Goal: Task Accomplishment & Management: Complete application form

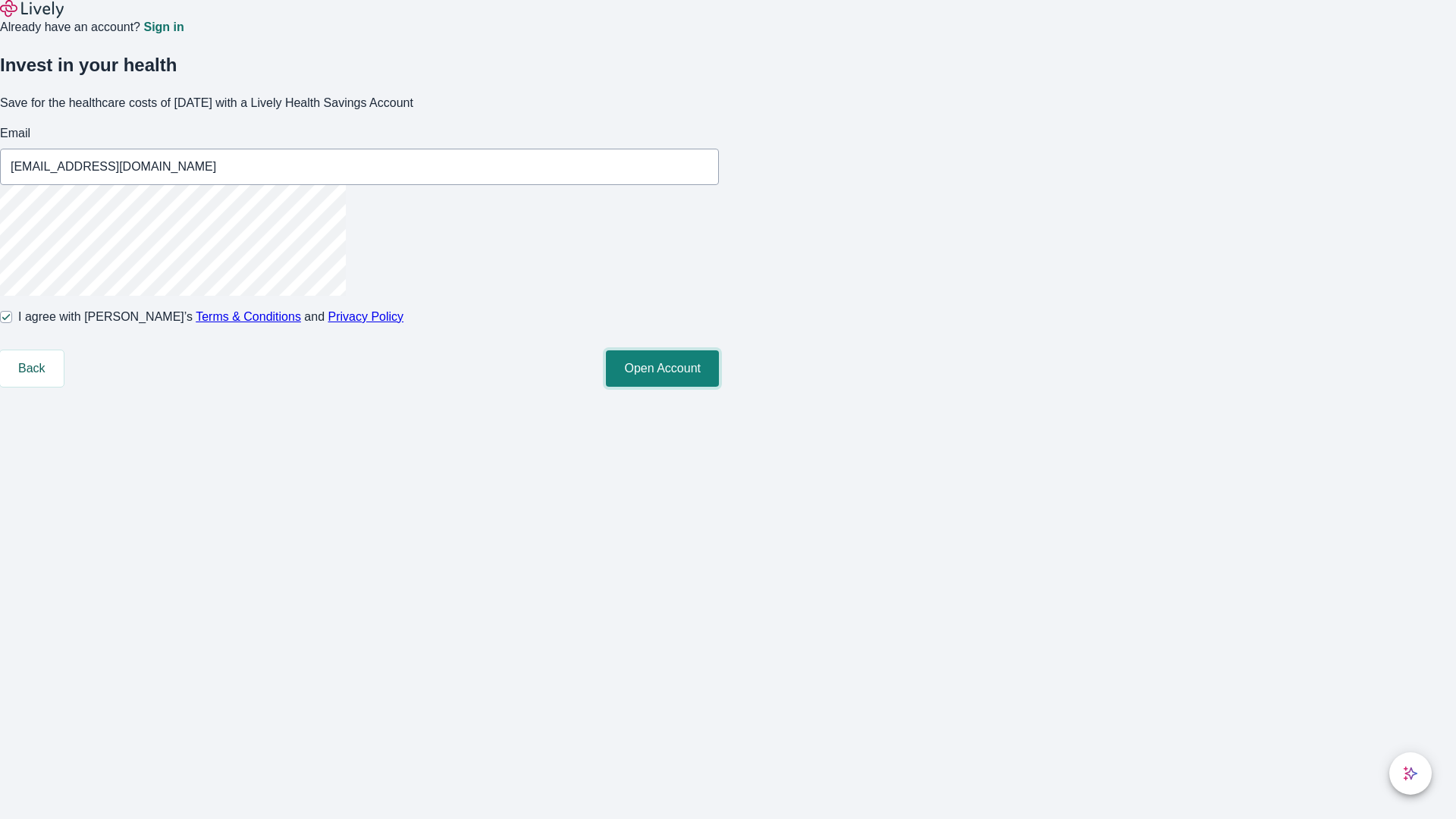
click at [719, 387] on button "Open Account" at bounding box center [662, 368] width 113 height 36
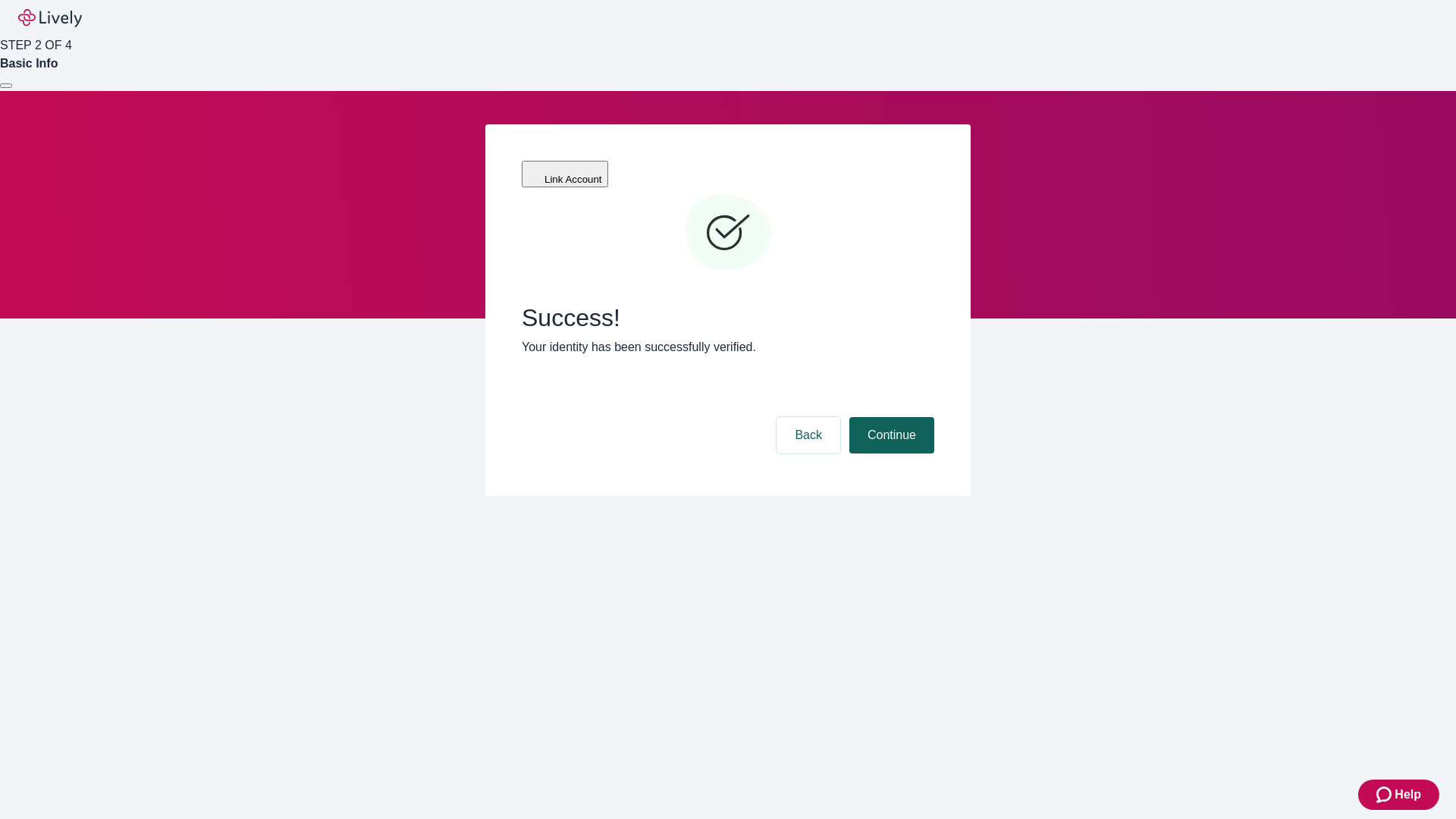
click at [889, 417] on button "Continue" at bounding box center [891, 435] width 85 height 36
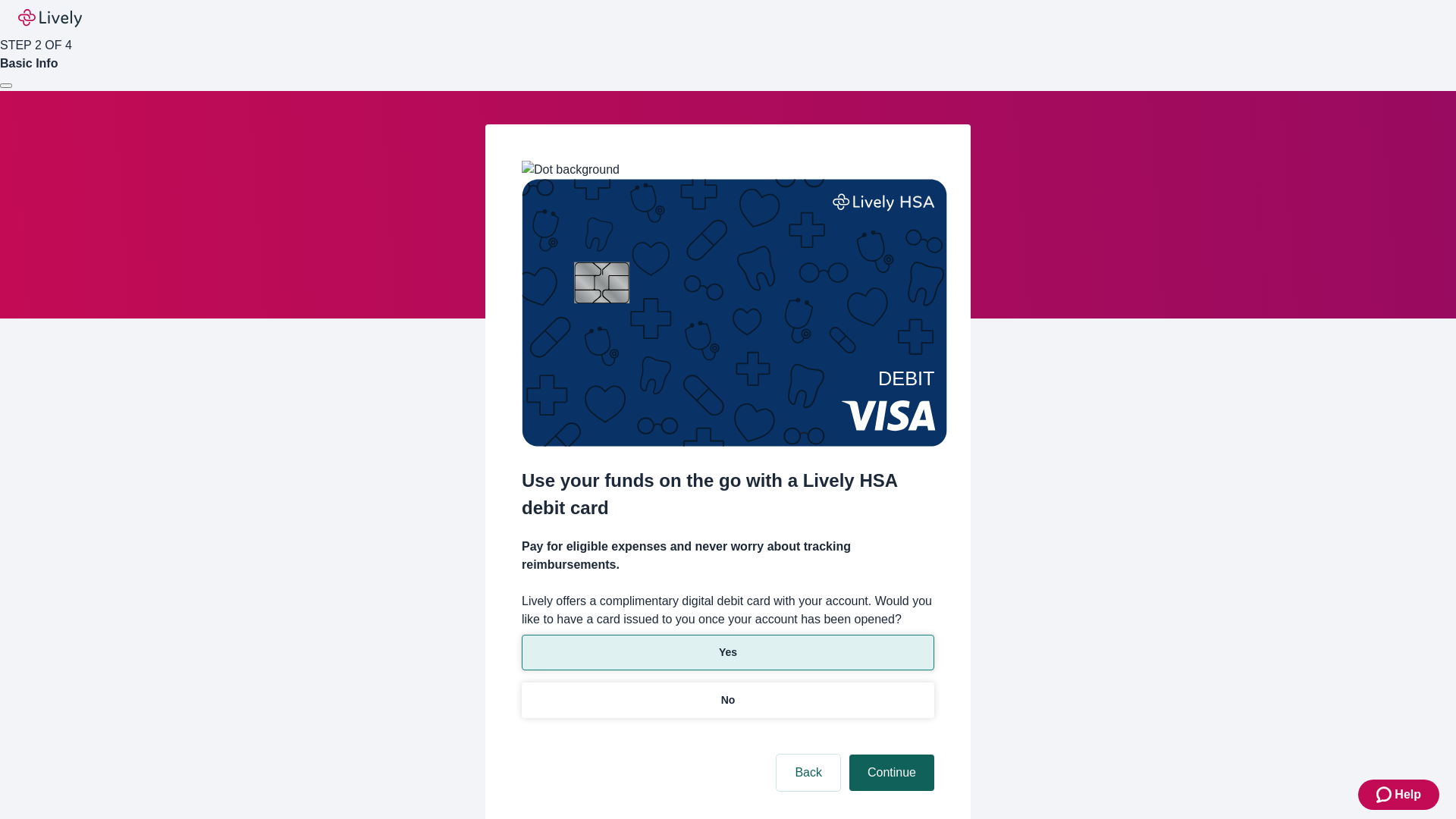
click at [728, 645] on p "Yes" at bounding box center [728, 653] width 19 height 16
click at [889, 755] on button "Continue" at bounding box center [891, 773] width 85 height 36
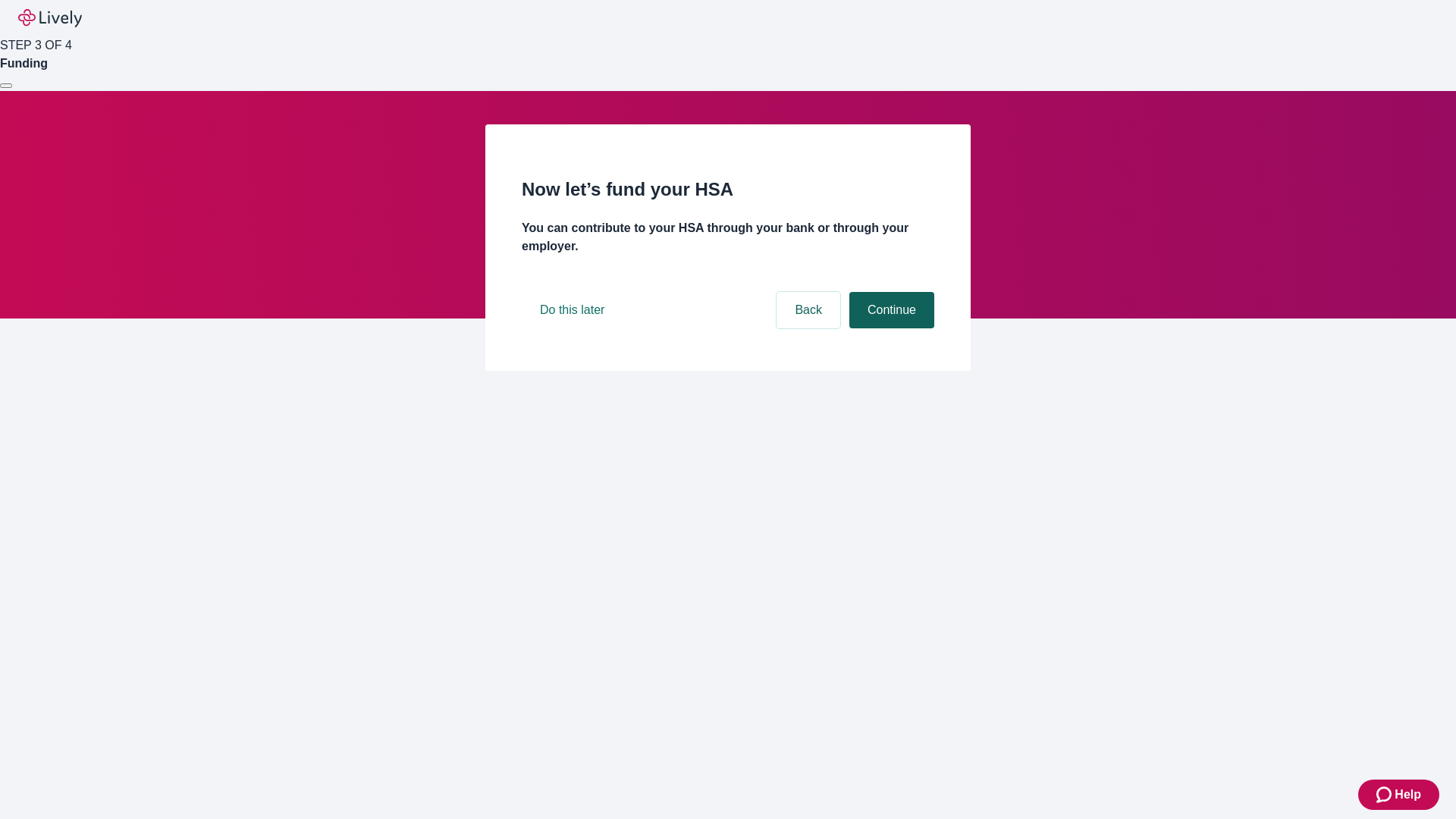
click at [889, 329] on button "Continue" at bounding box center [891, 310] width 85 height 36
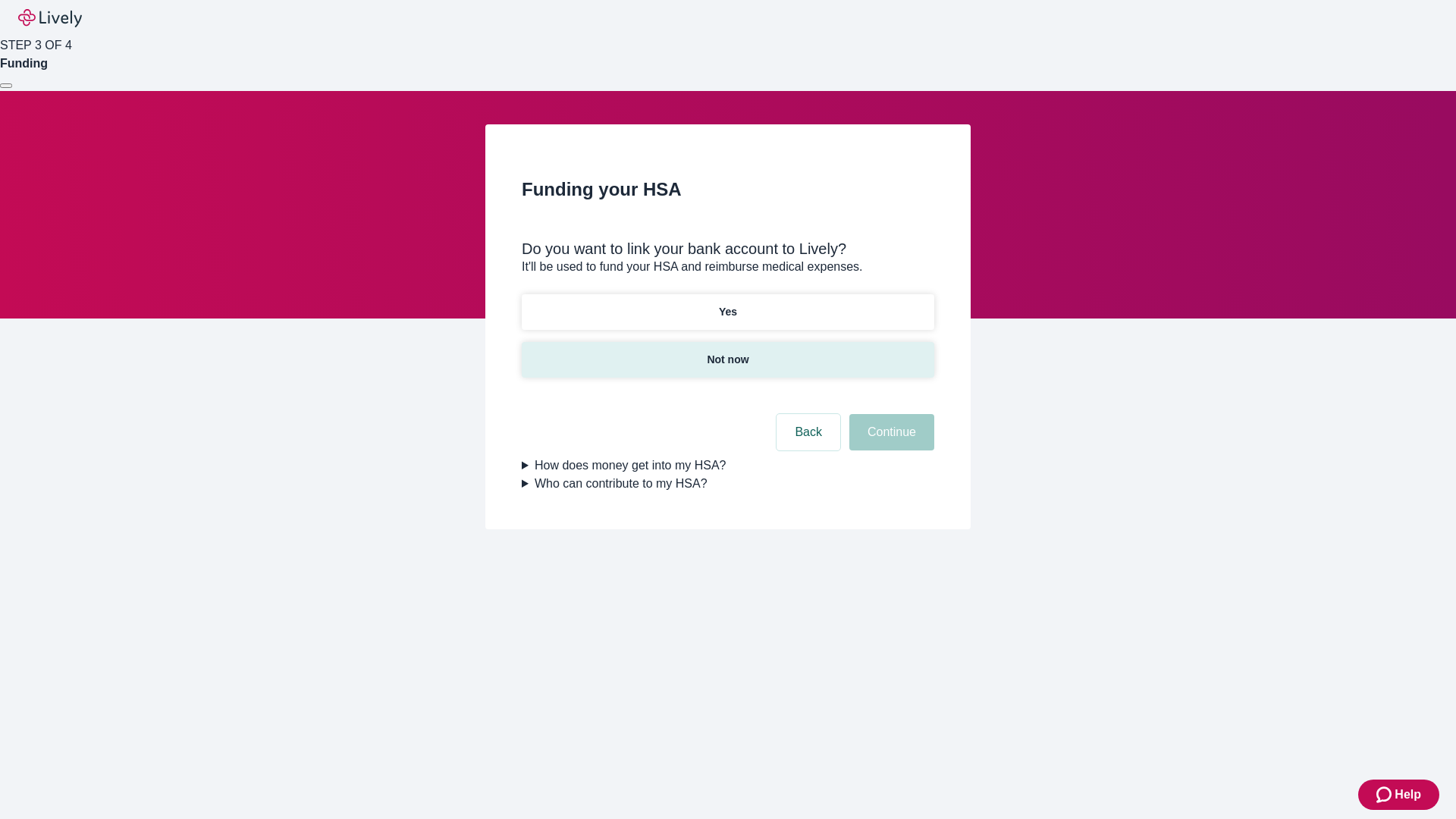
click at [728, 352] on p "Not now" at bounding box center [728, 360] width 42 height 16
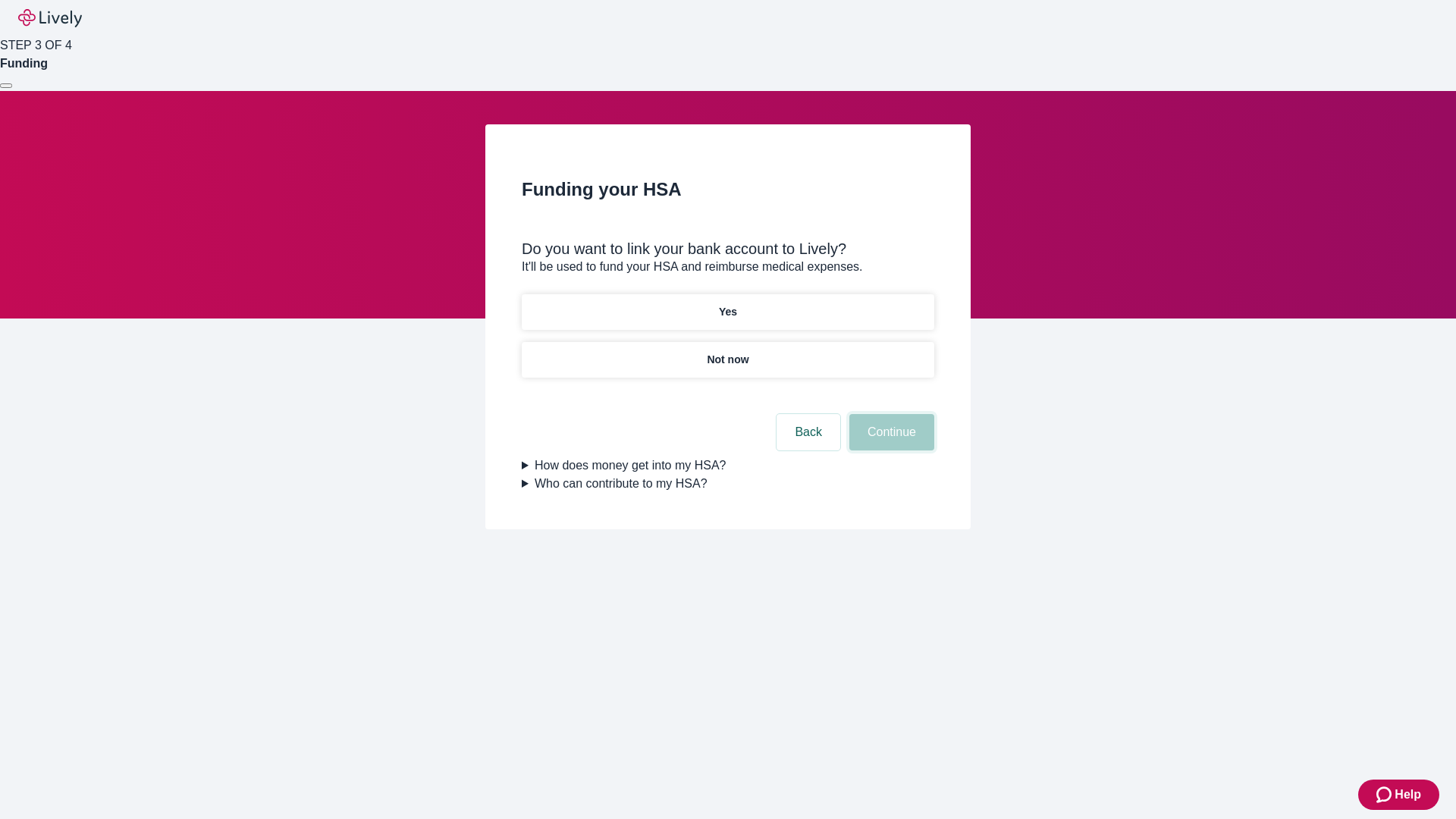
click at [889, 441] on button "Continue" at bounding box center [891, 432] width 85 height 36
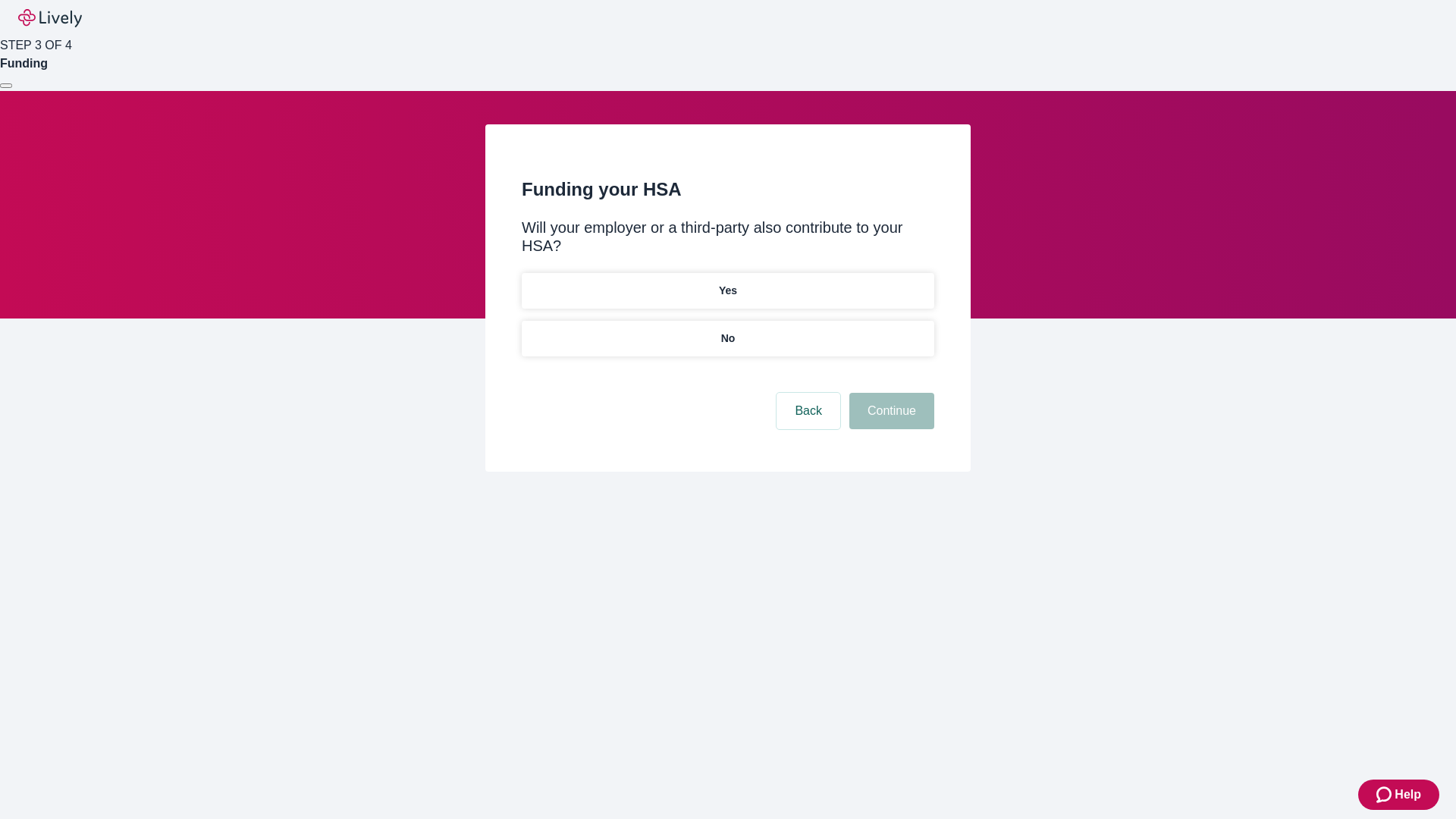
click at [728, 331] on p "No" at bounding box center [728, 338] width 15 height 16
click at [889, 393] on button "Continue" at bounding box center [891, 411] width 85 height 36
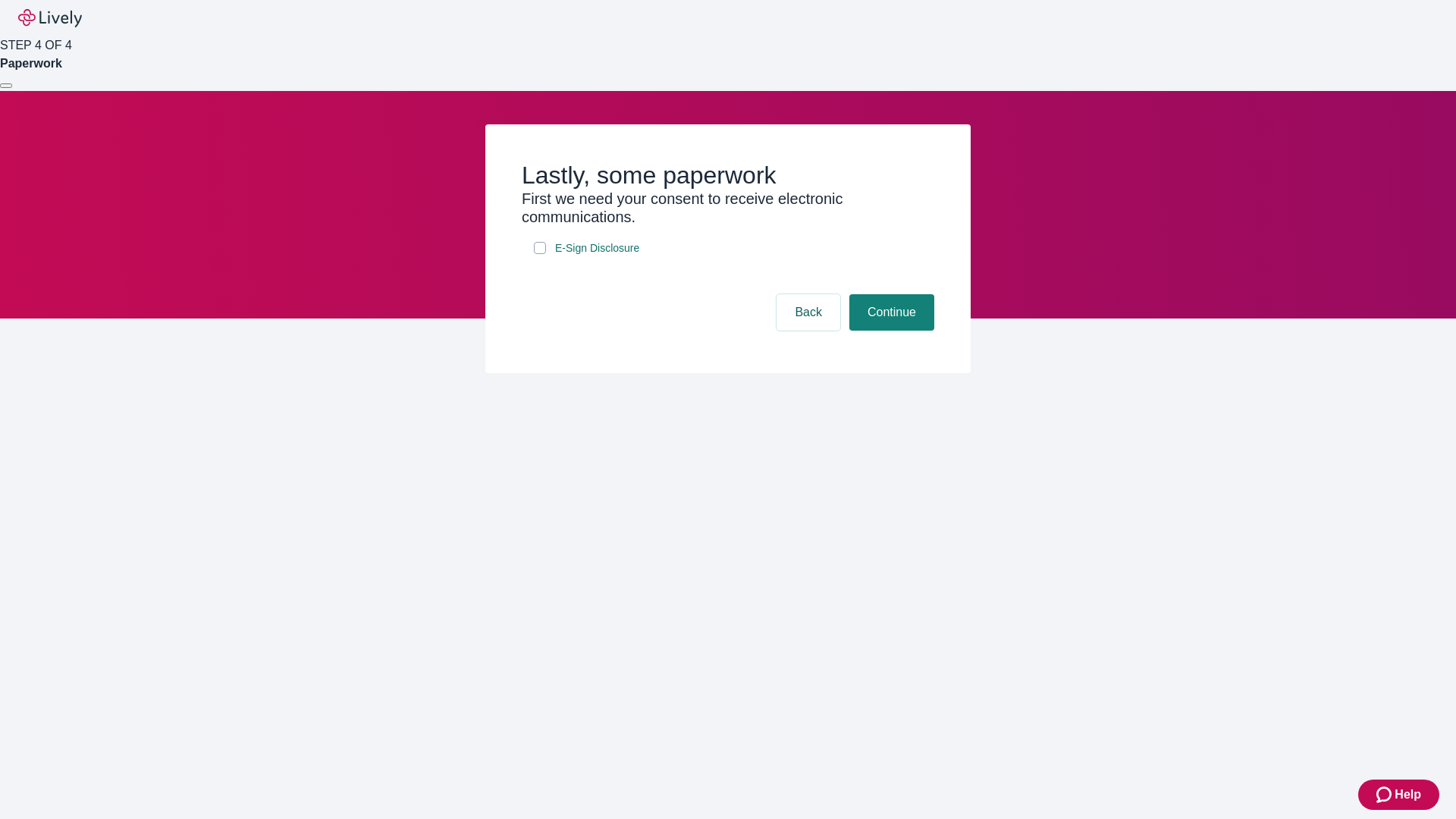
click at [540, 254] on input "E-Sign Disclosure" at bounding box center [540, 248] width 12 height 12
checkbox input "true"
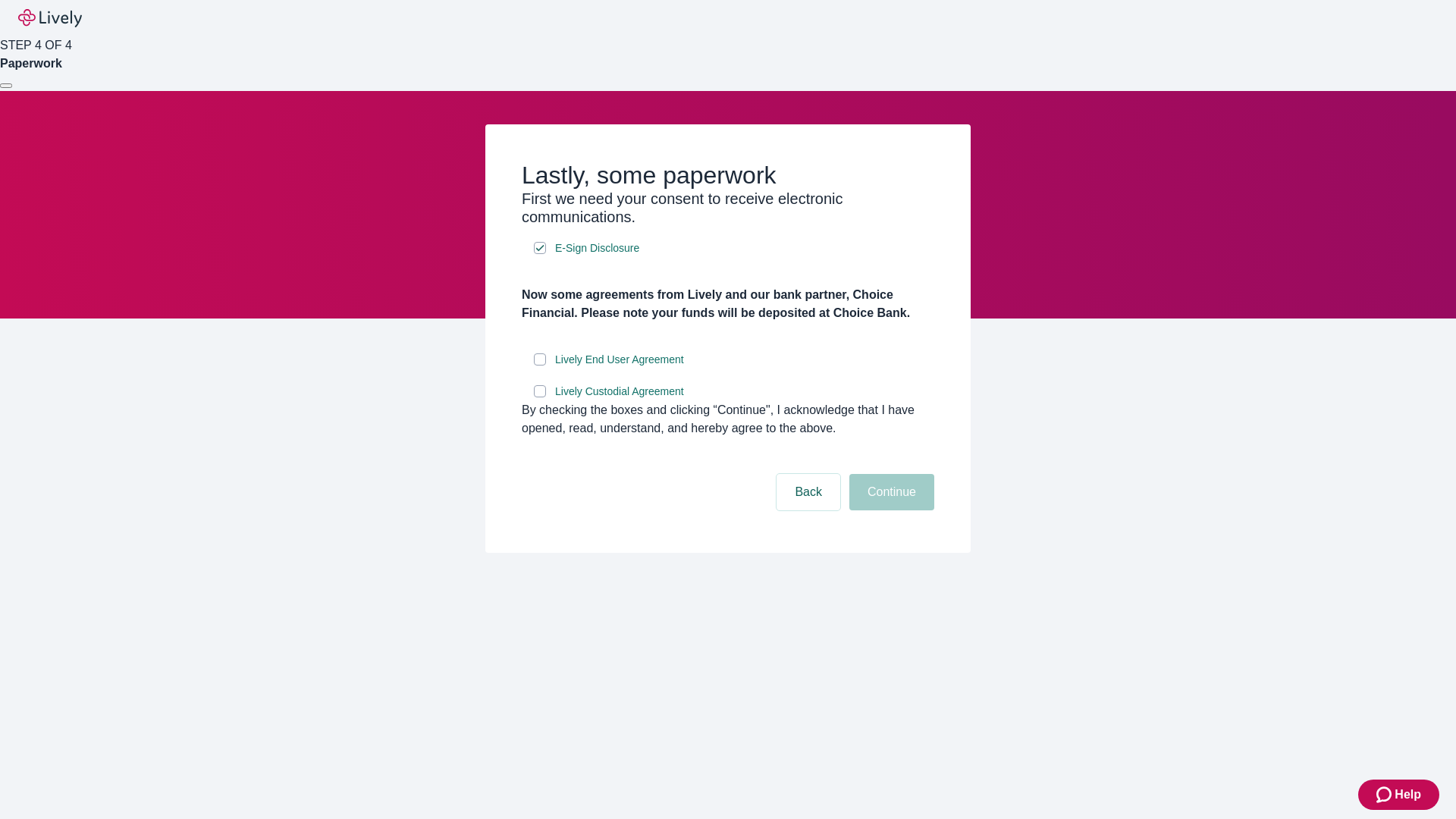
click at [540, 366] on input "Lively End User Agreement" at bounding box center [540, 359] width 12 height 12
checkbox input "true"
click at [540, 397] on input "Lively Custodial Agreement" at bounding box center [540, 391] width 12 height 12
checkbox input "true"
click at [889, 511] on button "Continue" at bounding box center [891, 491] width 85 height 36
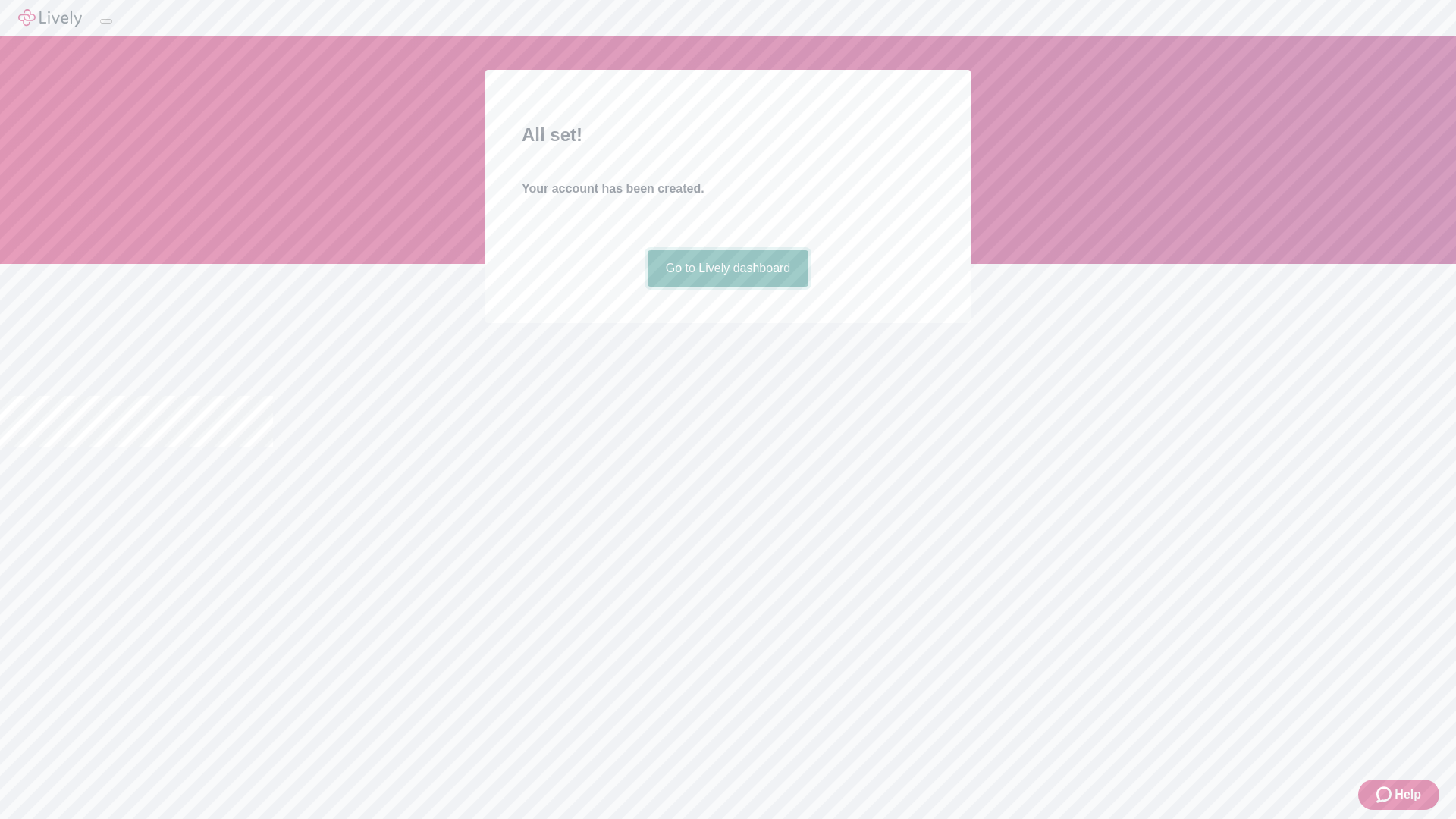
click at [728, 286] on link "Go to Lively dashboard" at bounding box center [728, 268] width 162 height 36
